Goal: Transaction & Acquisition: Purchase product/service

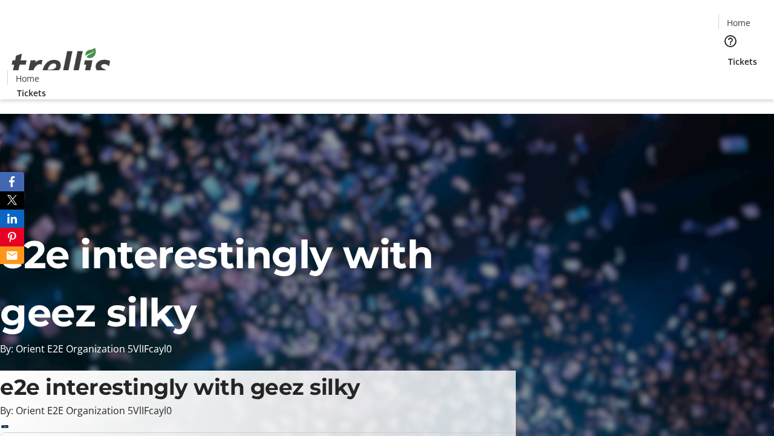
click at [728, 55] on span "Tickets" at bounding box center [742, 61] width 29 height 13
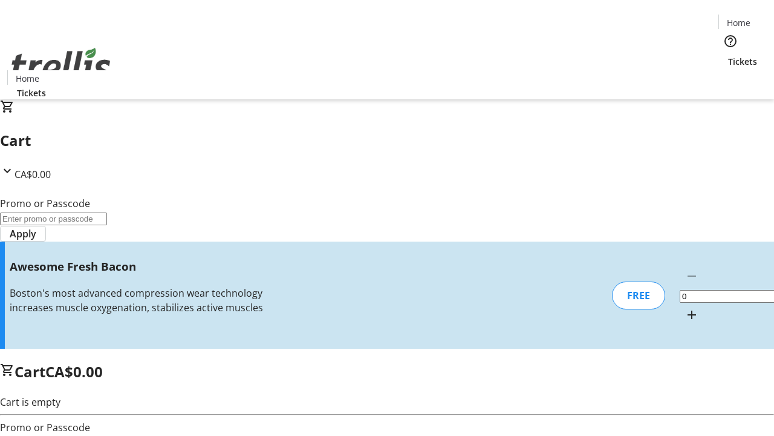
click at [685, 307] on mat-icon "Increment by one" at bounding box center [692, 314] width 15 height 15
type input "1"
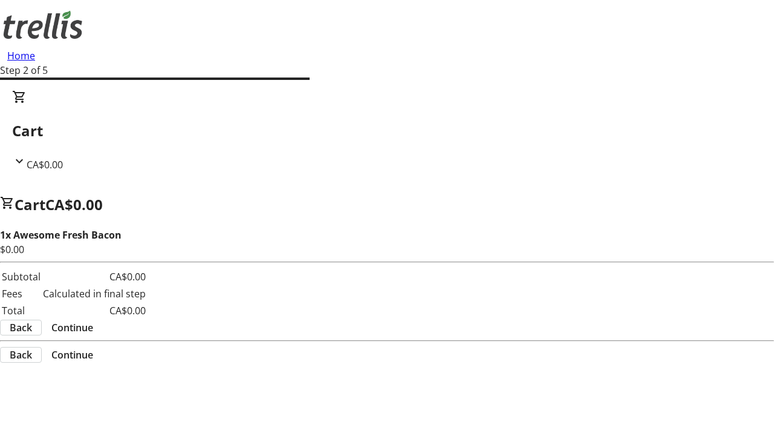
click at [93, 320] on span "Continue" at bounding box center [72, 327] width 42 height 15
